Goal: Information Seeking & Learning: Understand process/instructions

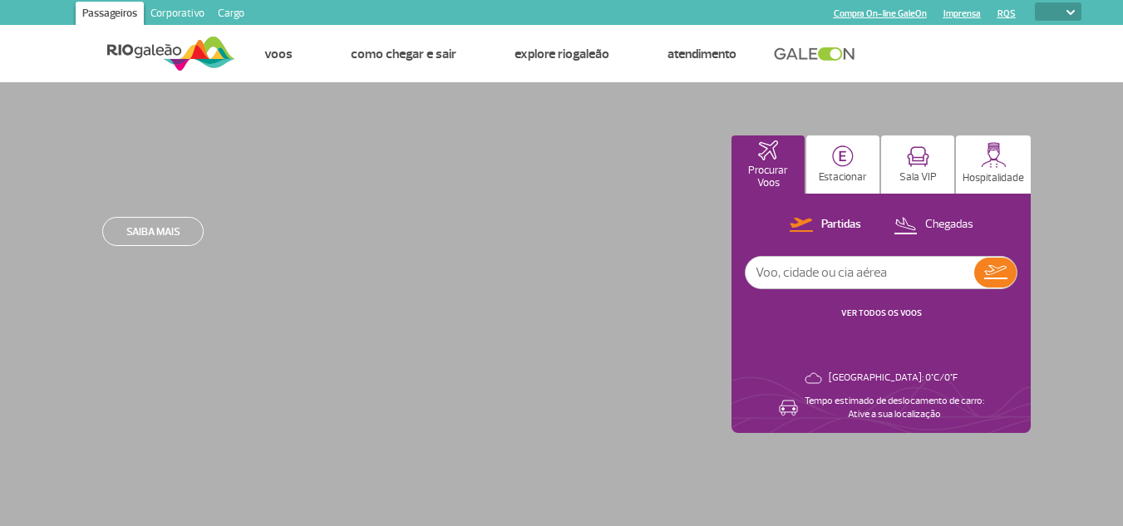
select select
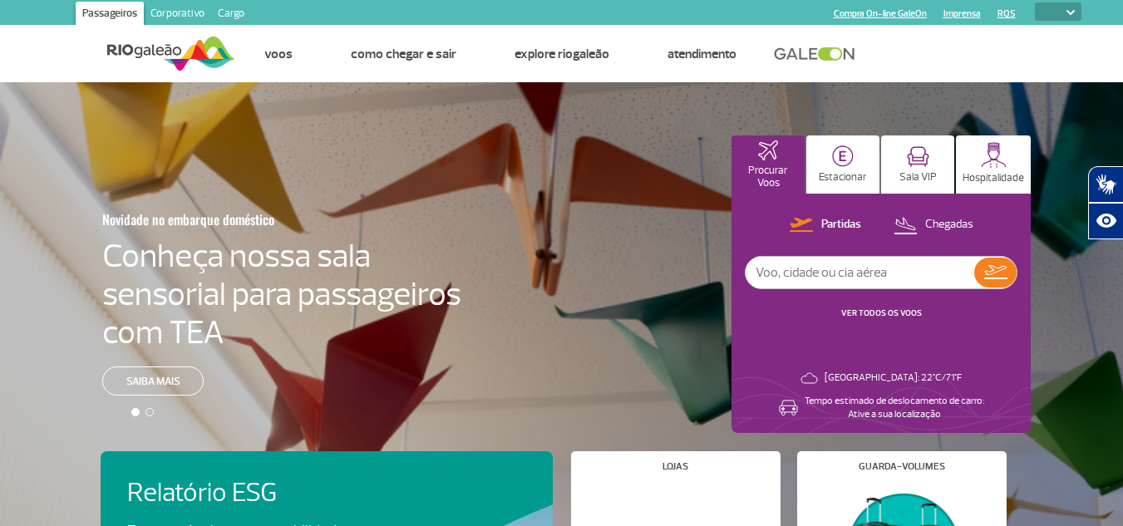
select select
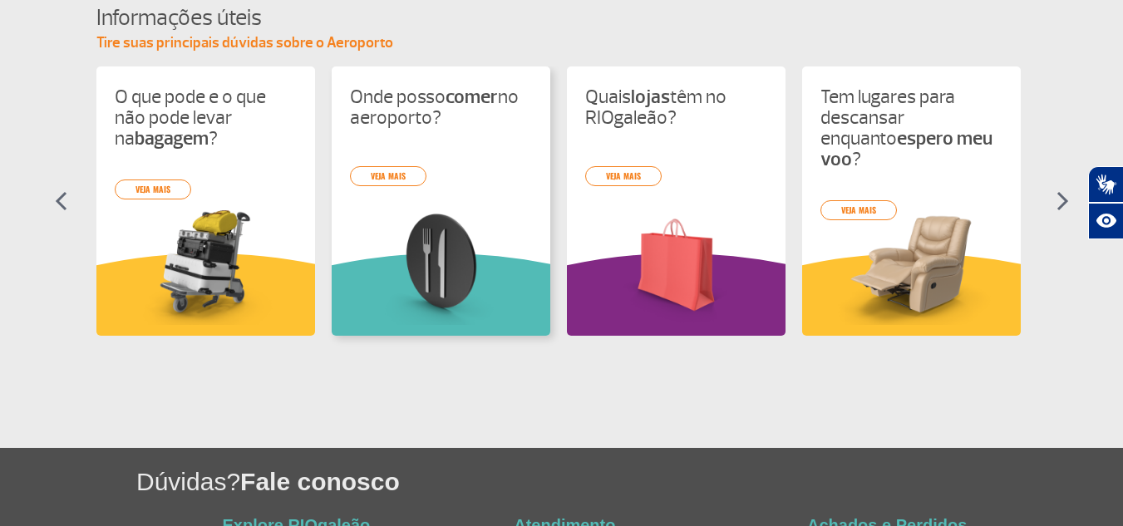
scroll to position [831, 0]
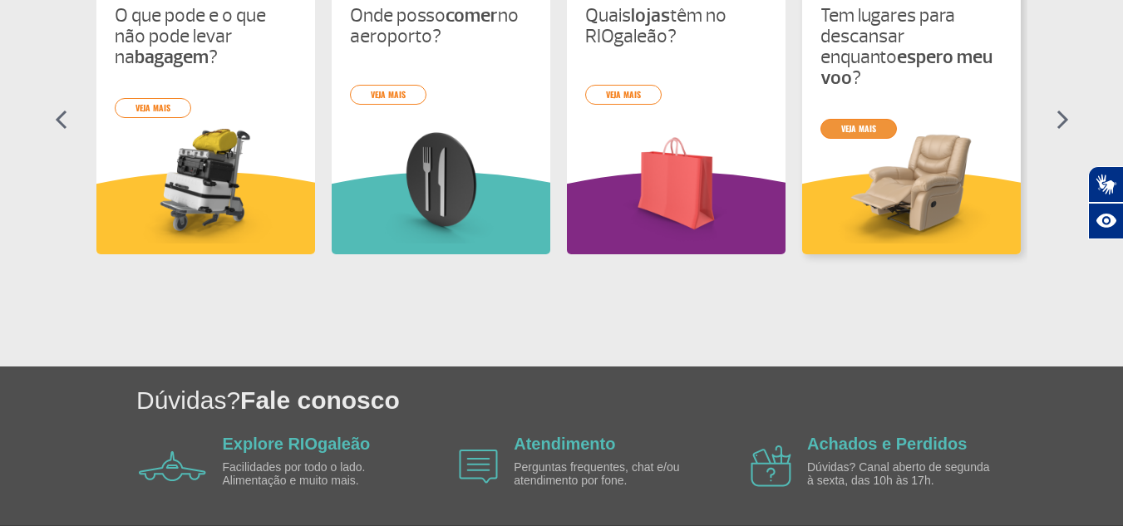
click at [863, 104] on div "O que pode e o que não pode levar na bagagem ? veja mais Onde posso comer no ae…" at bounding box center [561, 134] width 931 height 299
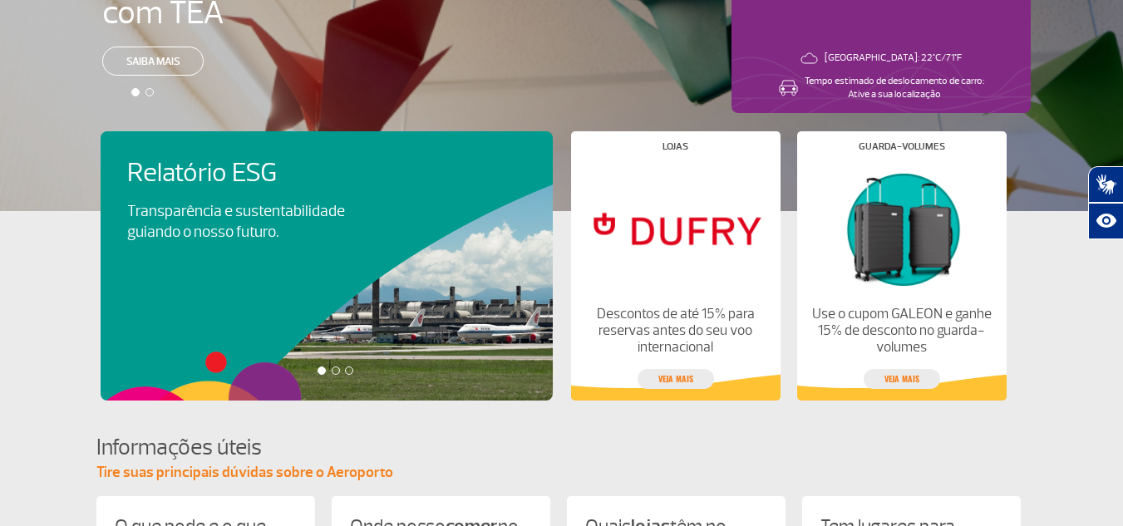
scroll to position [143, 0]
